Goal: Book appointment/travel/reservation

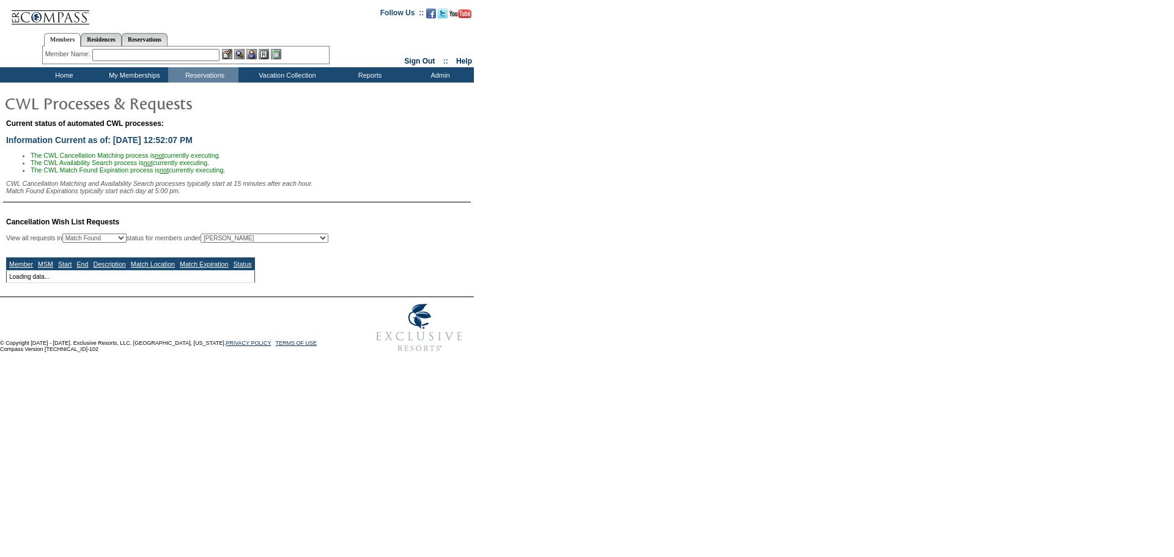
select select "50"
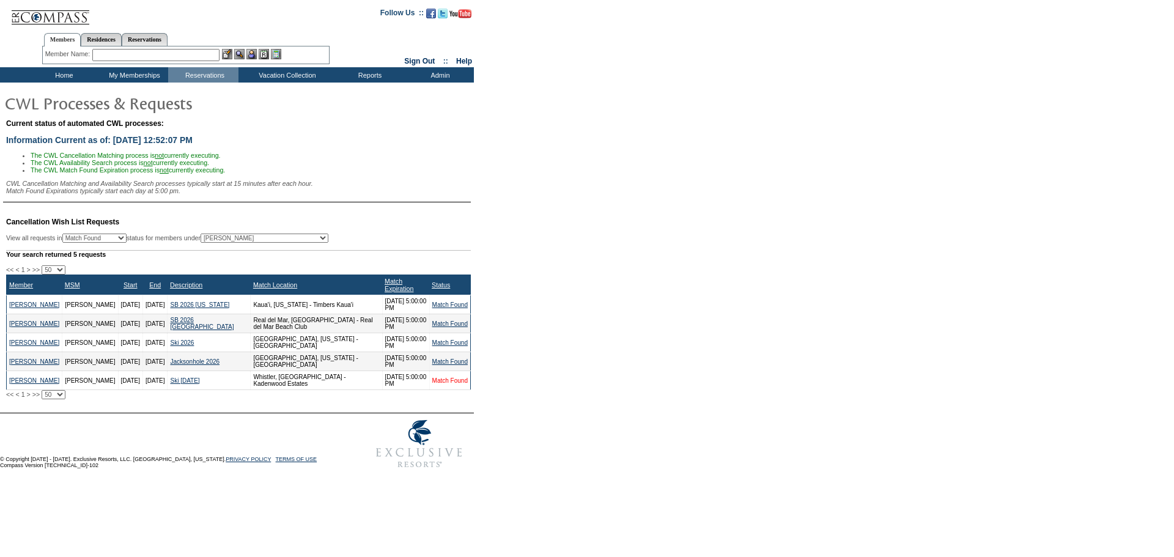
click at [437, 384] on link "Match Found" at bounding box center [449, 380] width 35 height 7
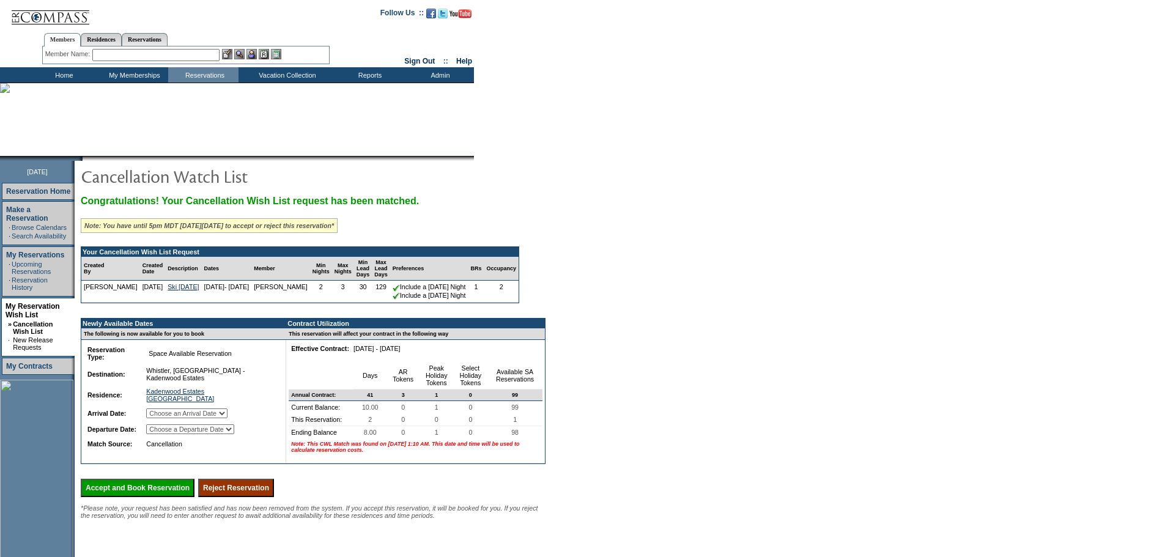
click at [206, 418] on select "Choose an Arrival Date [DATE] [DATE]" at bounding box center [186, 414] width 81 height 10
select select "[DATE]"
click at [161, 418] on select "Choose an Arrival Date [DATE] [DATE]" at bounding box center [186, 414] width 81 height 10
click at [193, 434] on select "Choose a Departure Date [DATE] [DATE]" at bounding box center [190, 429] width 88 height 10
select select "[DATE]"
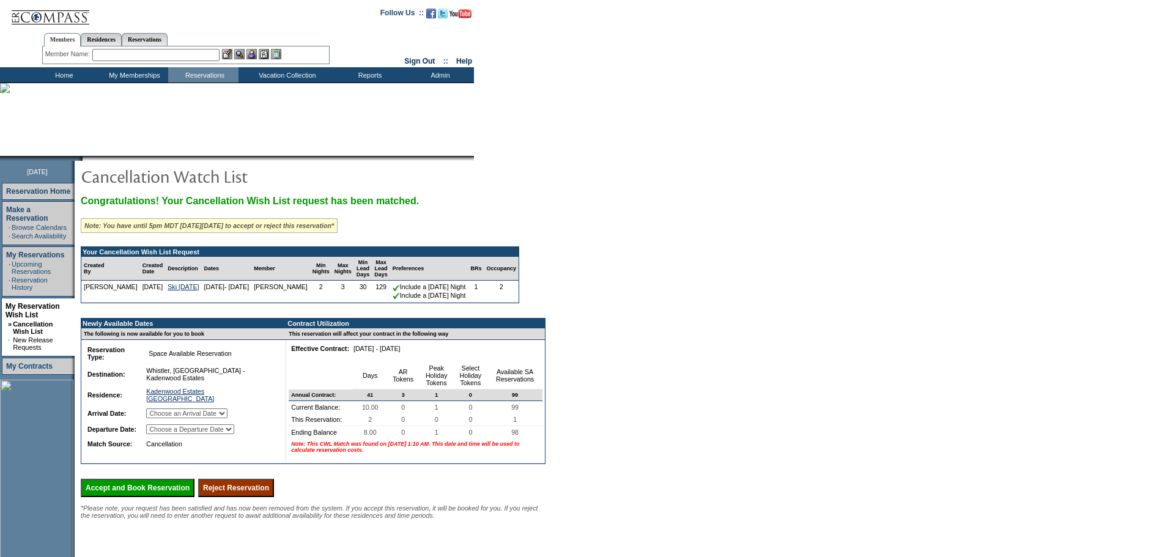
click at [162, 434] on select "Choose a Departure Date [DATE] [DATE]" at bounding box center [190, 429] width 88 height 10
click at [158, 497] on input "Accept and Book Reservation" at bounding box center [138, 488] width 114 height 18
